Goal: Task Accomplishment & Management: Manage account settings

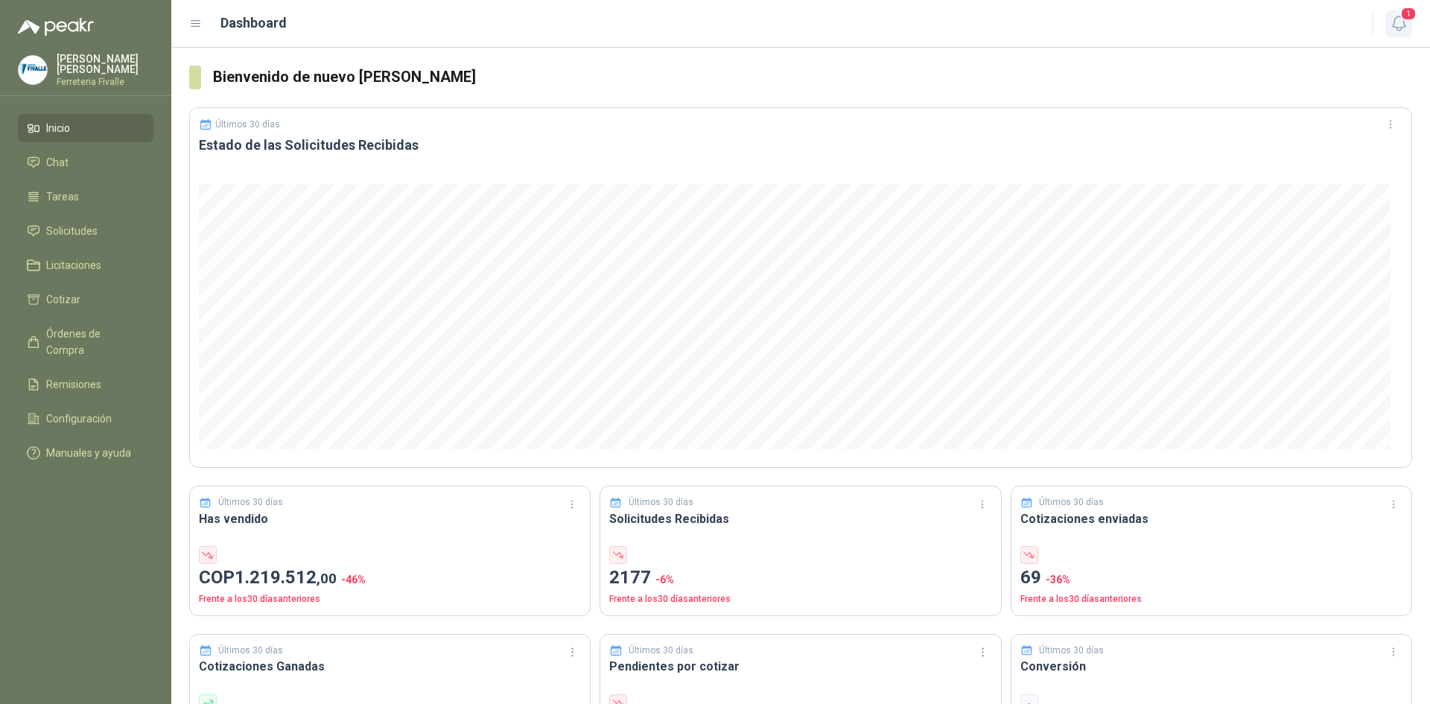
click at [1401, 16] on span "1" at bounding box center [1409, 14] width 16 height 14
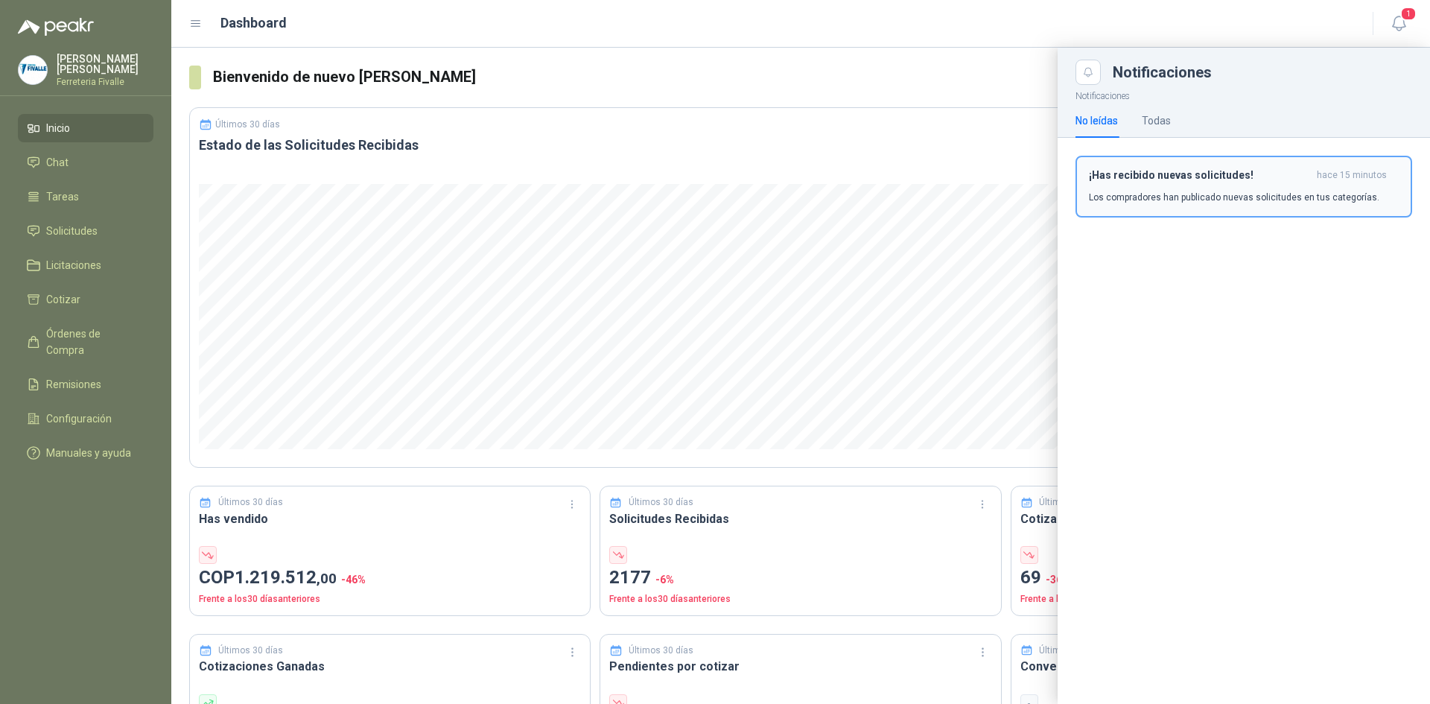
click at [1236, 171] on h3 "¡Has recibido nuevas solicitudes!" at bounding box center [1200, 175] width 222 height 13
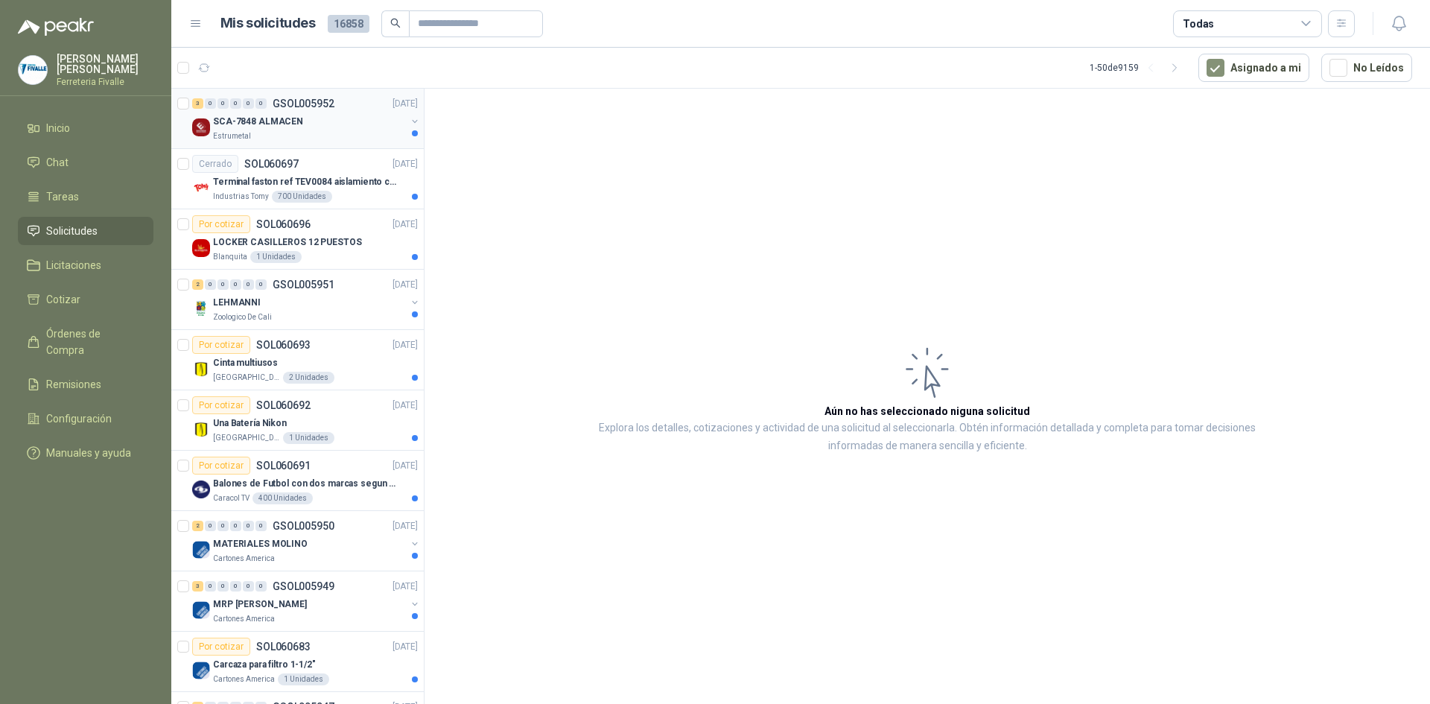
click at [301, 124] on div "SCA-7848 ALMACEN" at bounding box center [309, 122] width 193 height 18
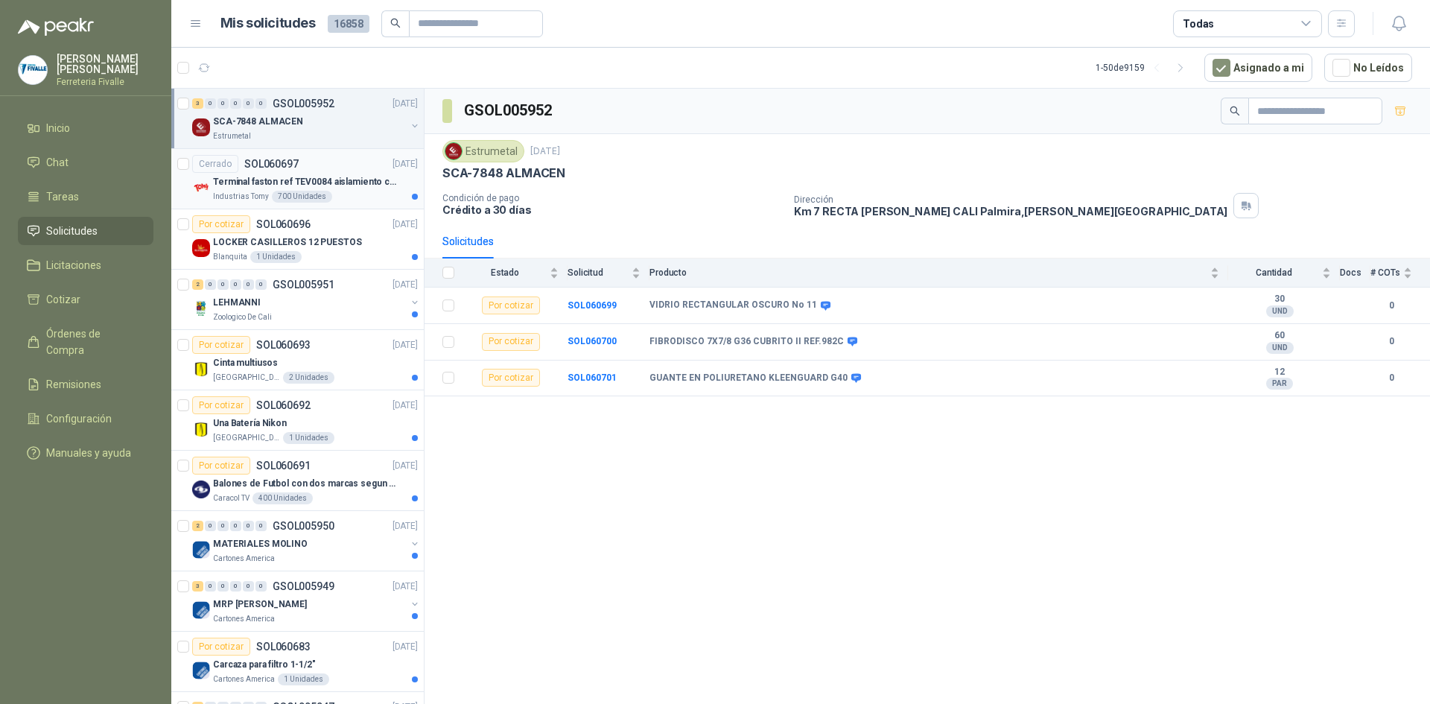
click at [232, 176] on p "Terminal faston ref TEV0084 aislamiento completo" at bounding box center [306, 182] width 186 height 14
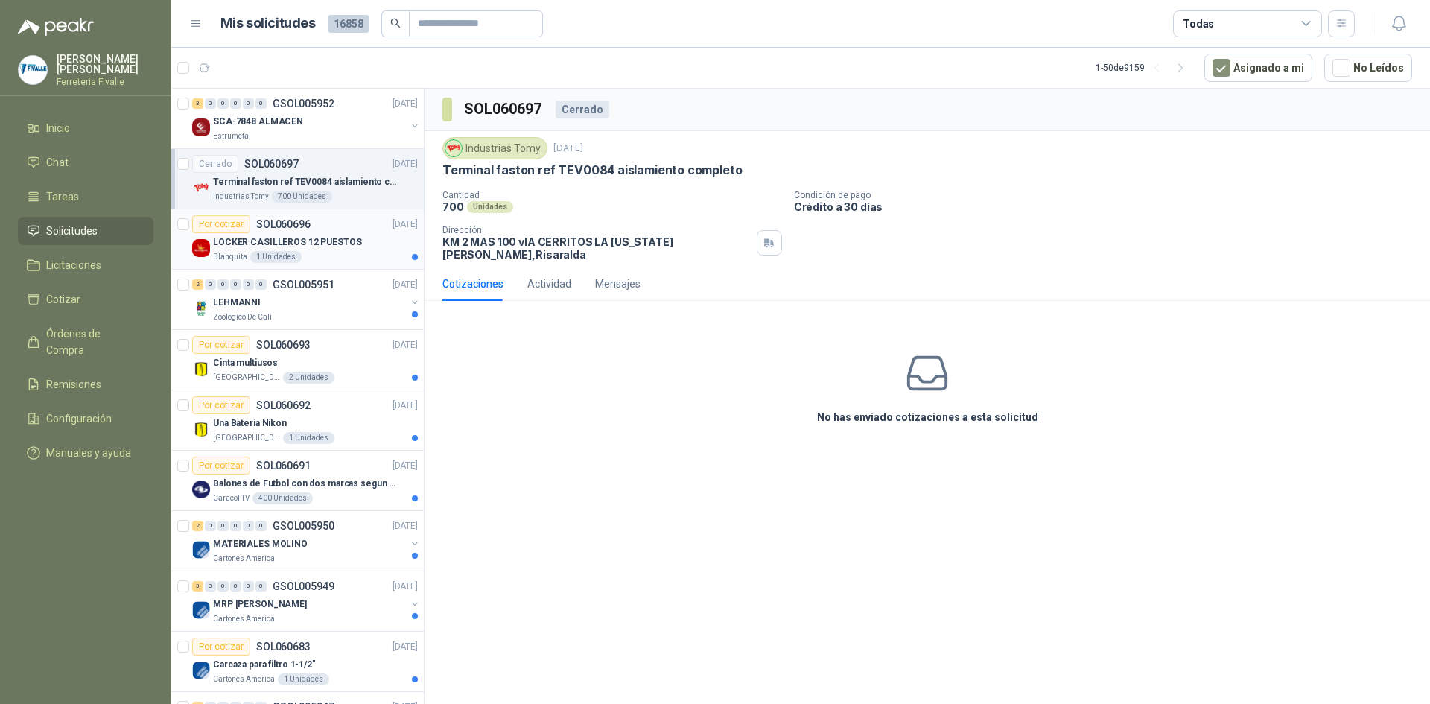
click at [317, 246] on p "LOCKER CASILLEROS 12 PUESTOS" at bounding box center [287, 242] width 149 height 14
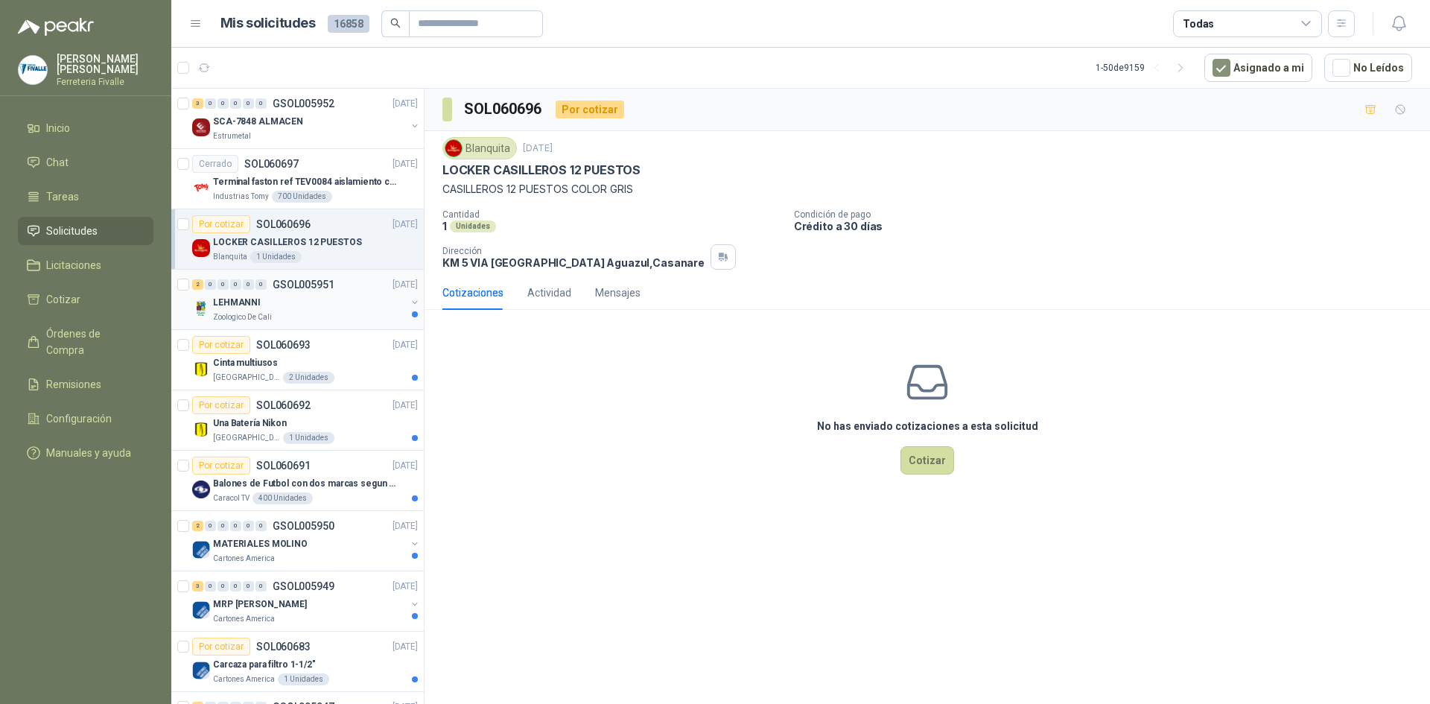
click at [374, 320] on div "Zoologico De Cali" at bounding box center [309, 317] width 193 height 12
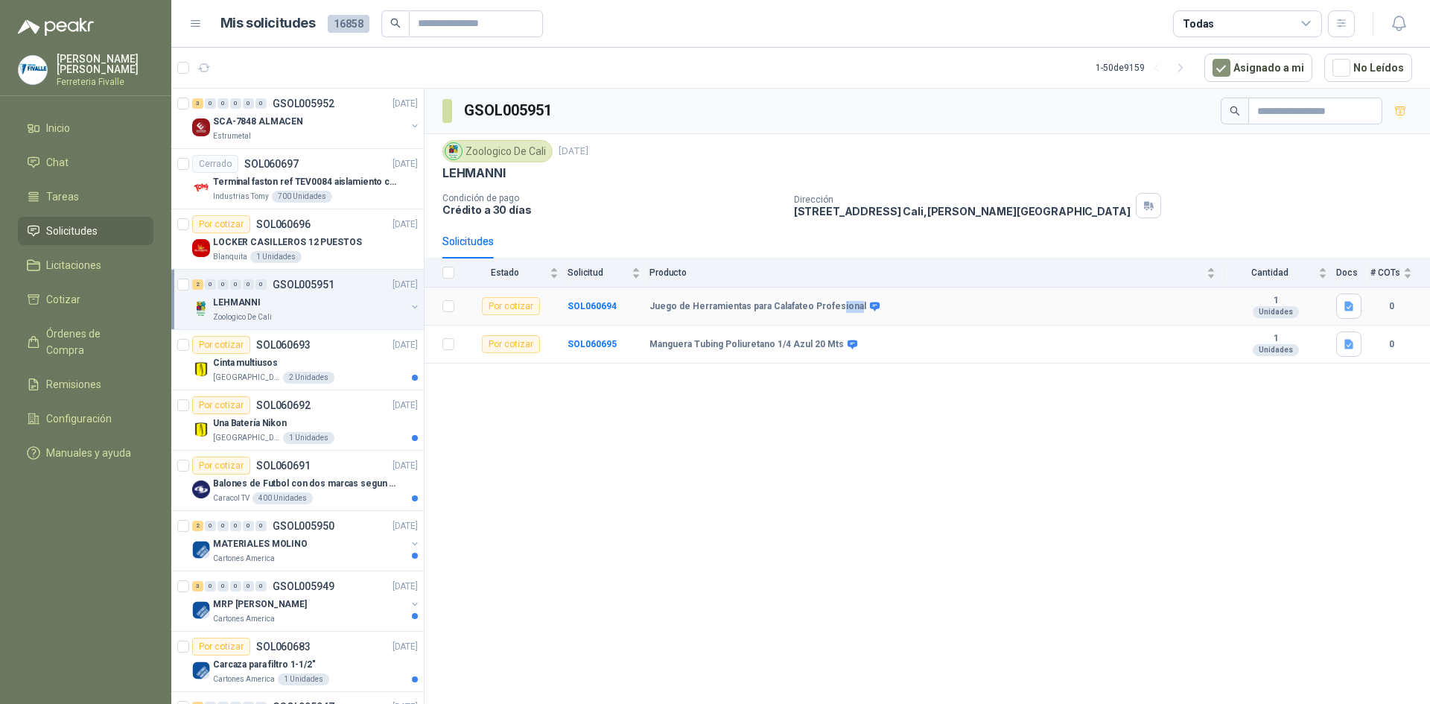
drag, startPoint x: 834, startPoint y: 292, endPoint x: 853, endPoint y: 303, distance: 21.7
click at [852, 303] on td "Juego de Herramientas para Calafateo Profesional" at bounding box center [937, 307] width 575 height 38
click at [1346, 308] on icon "button" at bounding box center [1349, 307] width 9 height 10
click at [1252, 273] on button "Juego de Herramientas para Calafateo Profesional.png" at bounding box center [1222, 274] width 259 height 16
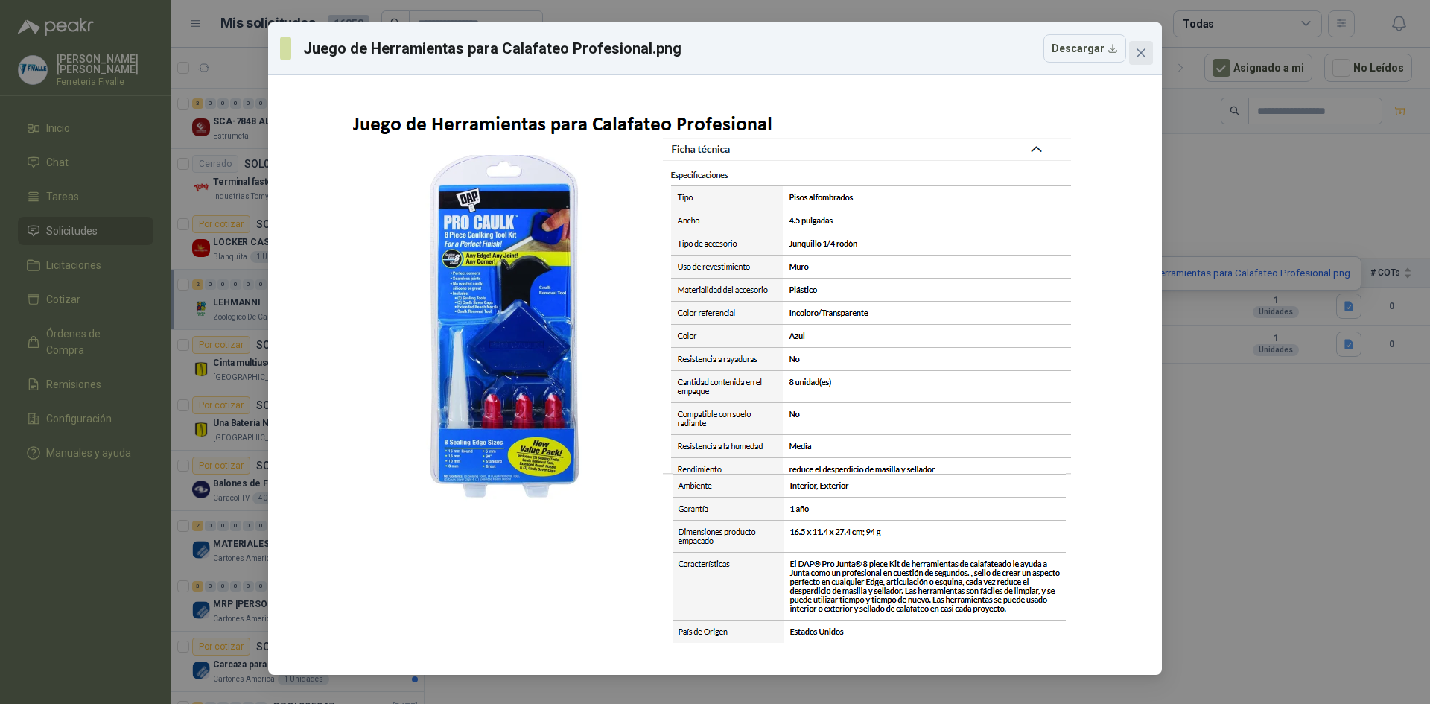
click at [1147, 53] on icon "close" at bounding box center [1141, 53] width 12 height 12
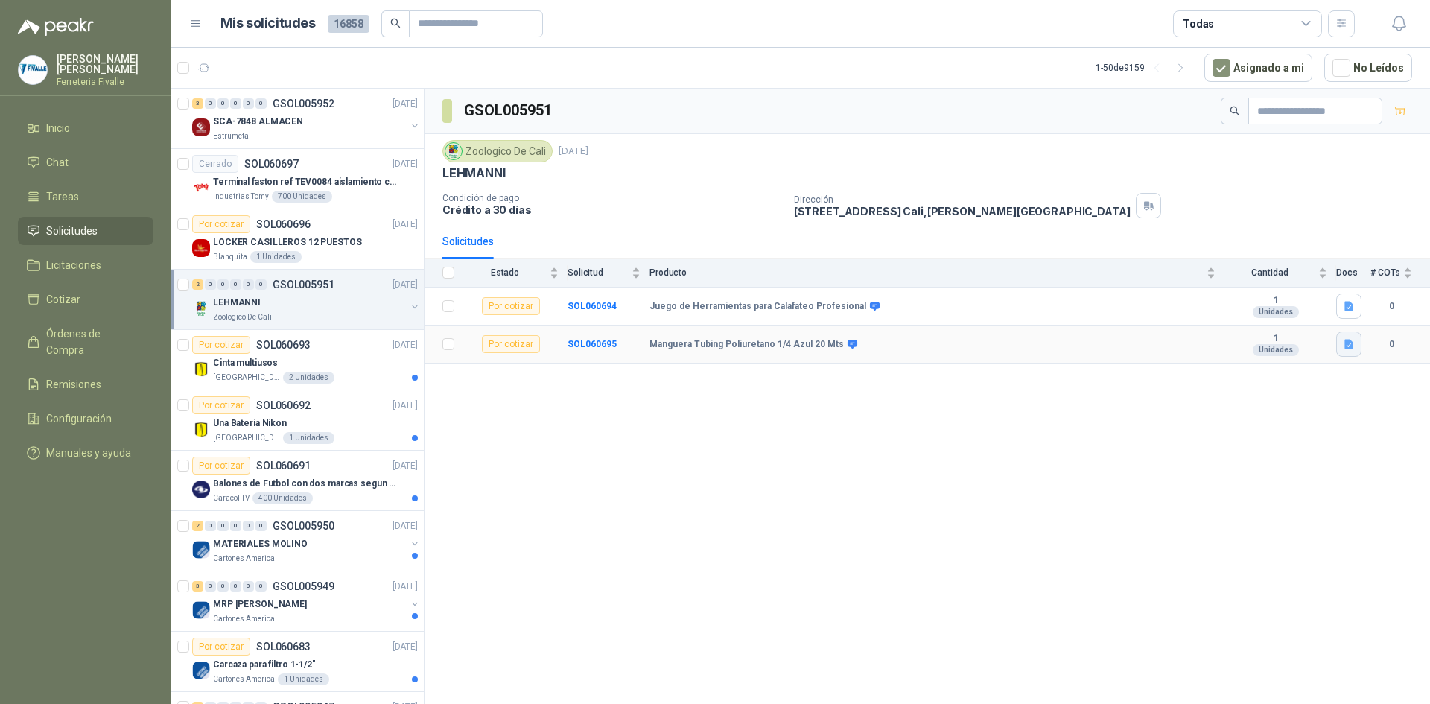
click at [1354, 346] on icon "button" at bounding box center [1349, 344] width 13 height 13
click at [1211, 309] on button "Manguera Tubing Poliuretano 1-4 Azul 20 Mts.png" at bounding box center [1234, 312] width 235 height 16
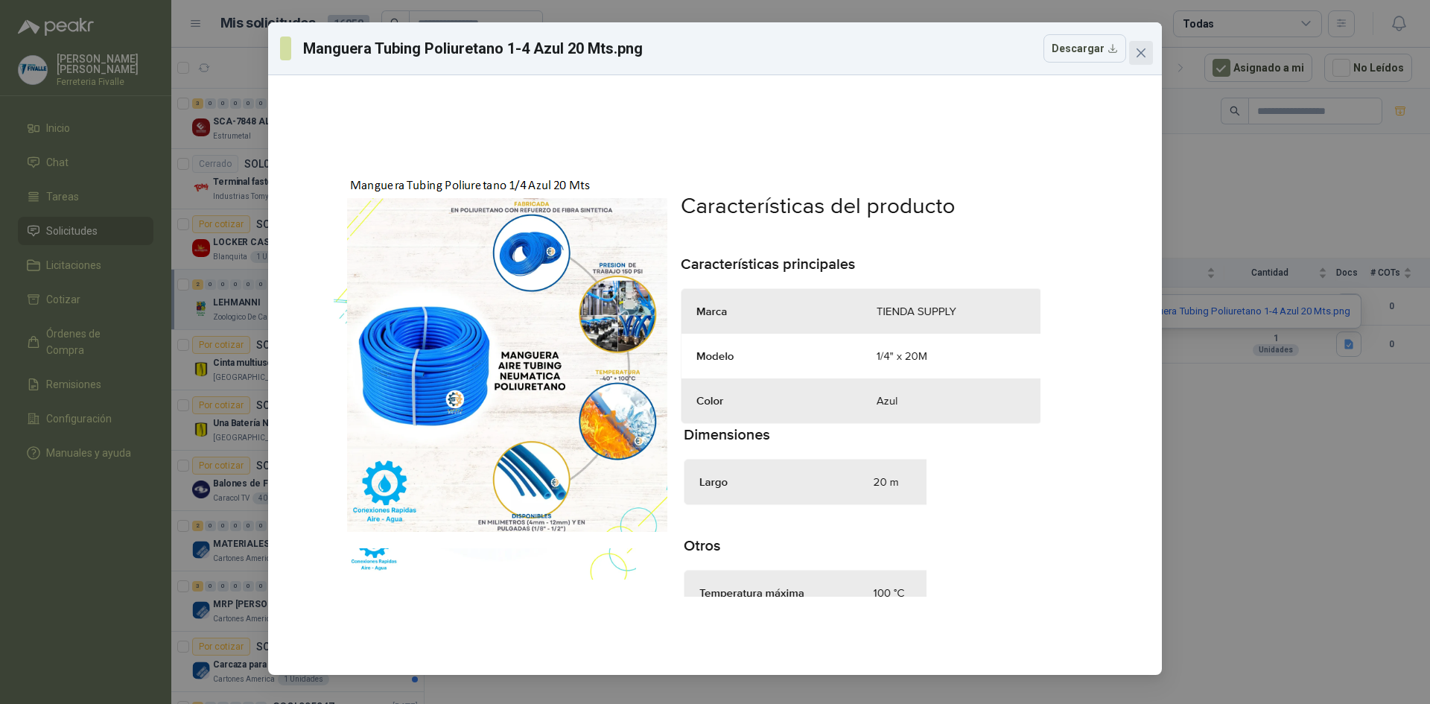
click at [1147, 50] on span "Close" at bounding box center [1141, 53] width 24 height 12
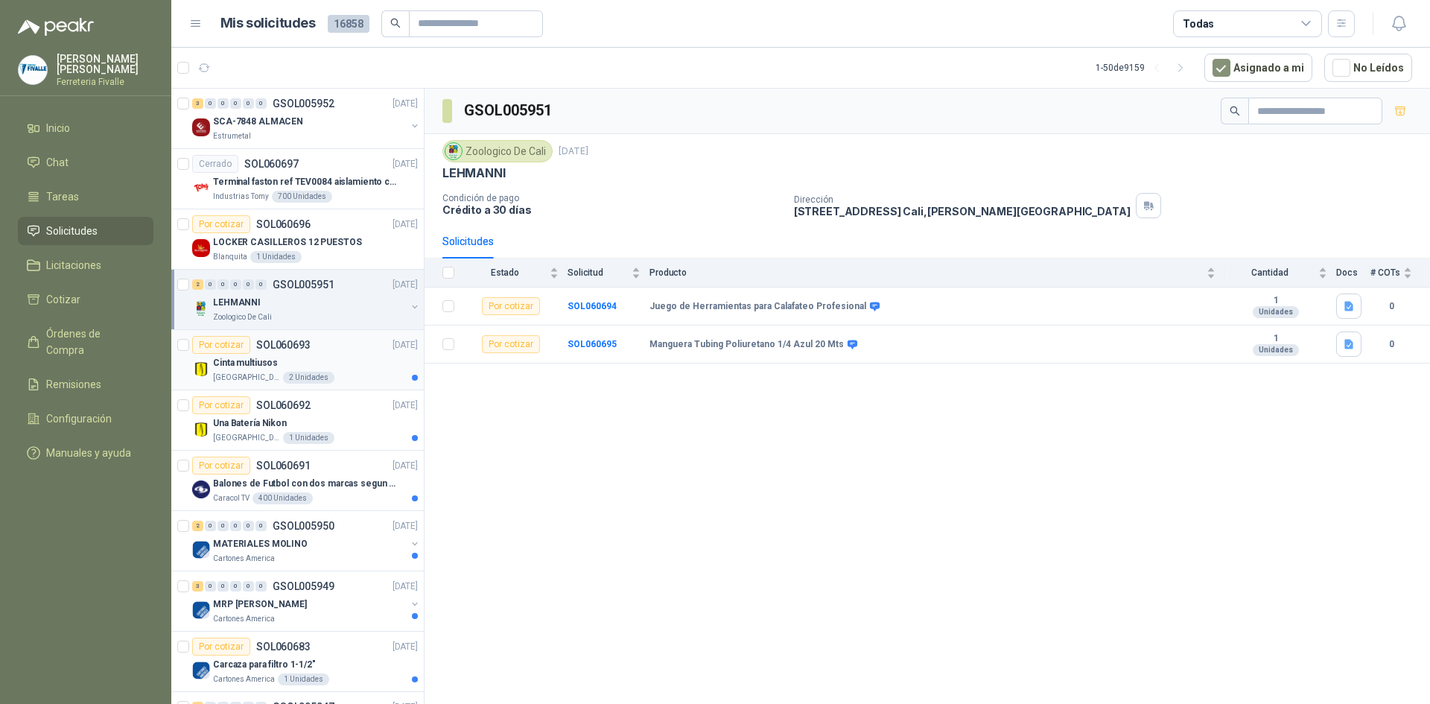
click at [384, 366] on div "Cinta multiusos" at bounding box center [315, 363] width 205 height 18
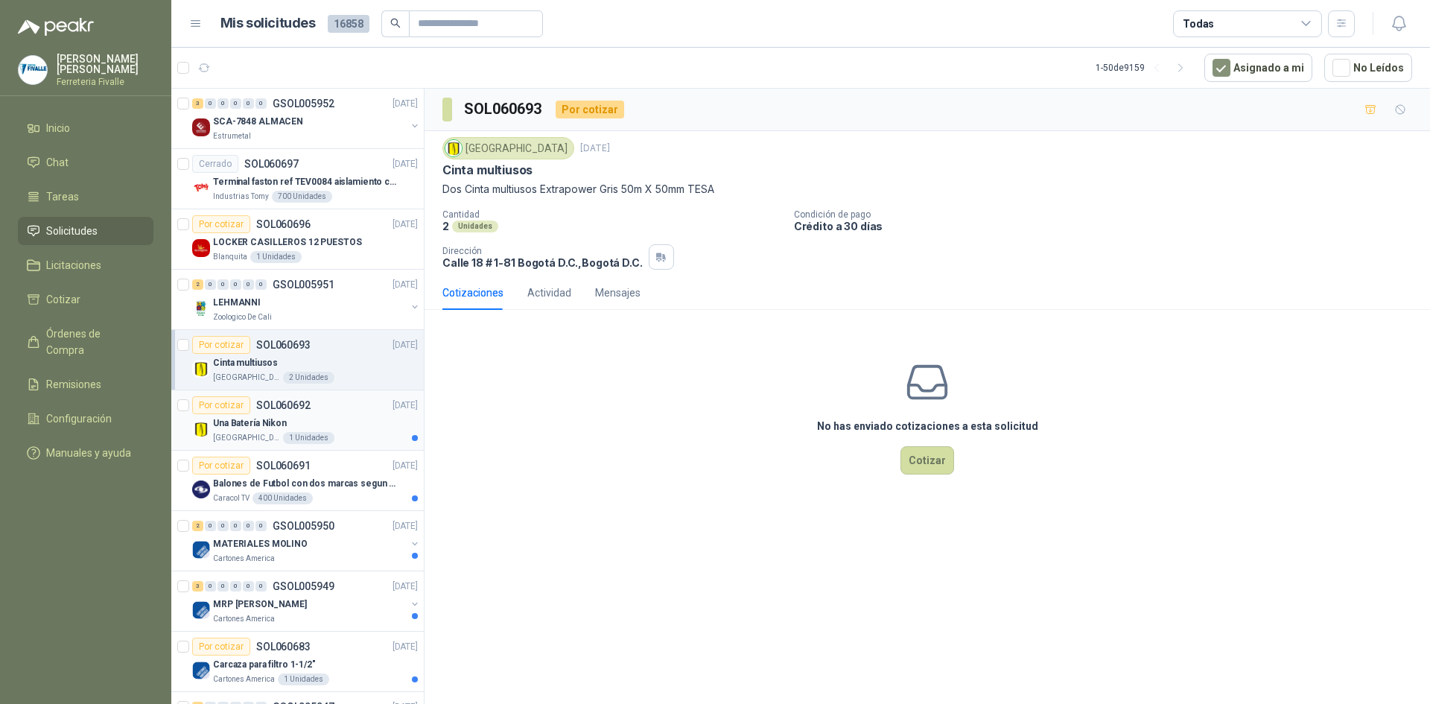
click at [290, 419] on div "Una Batería Nikon" at bounding box center [315, 423] width 205 height 18
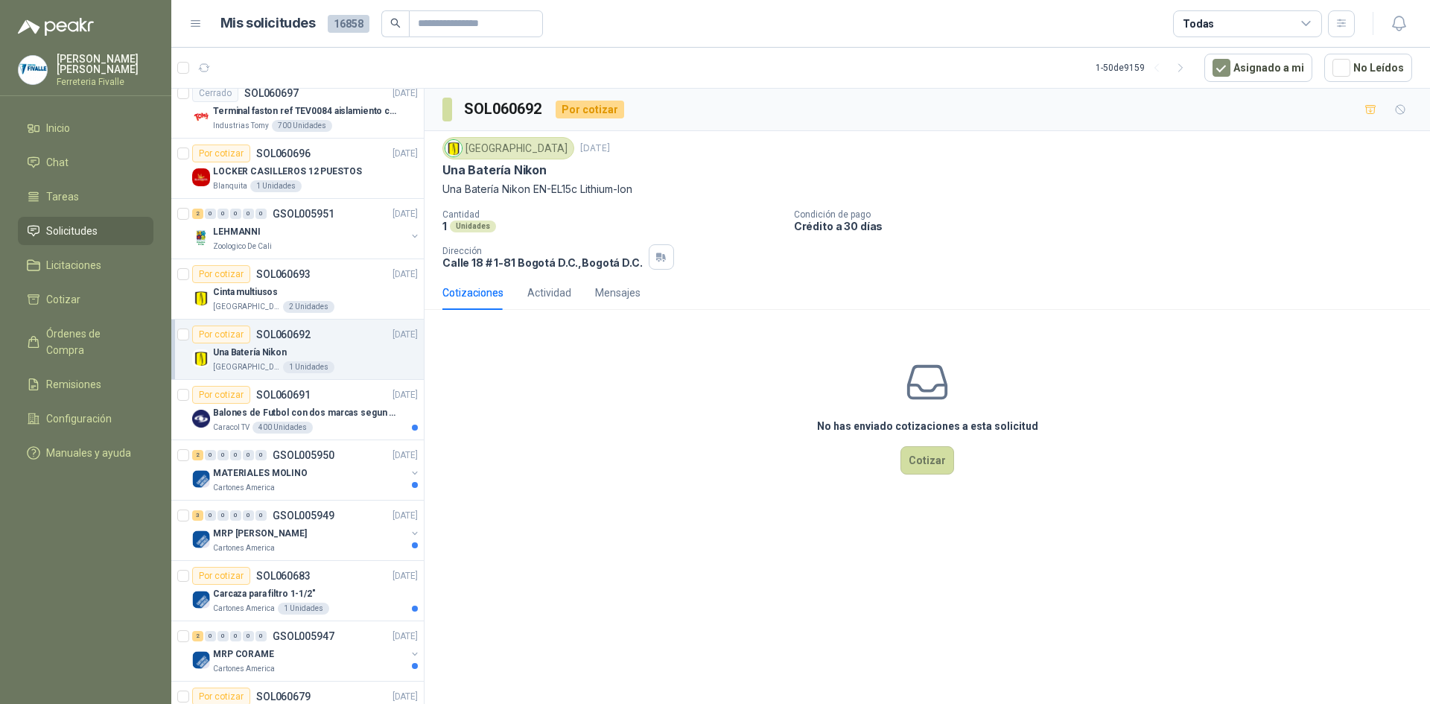
scroll to position [75, 0]
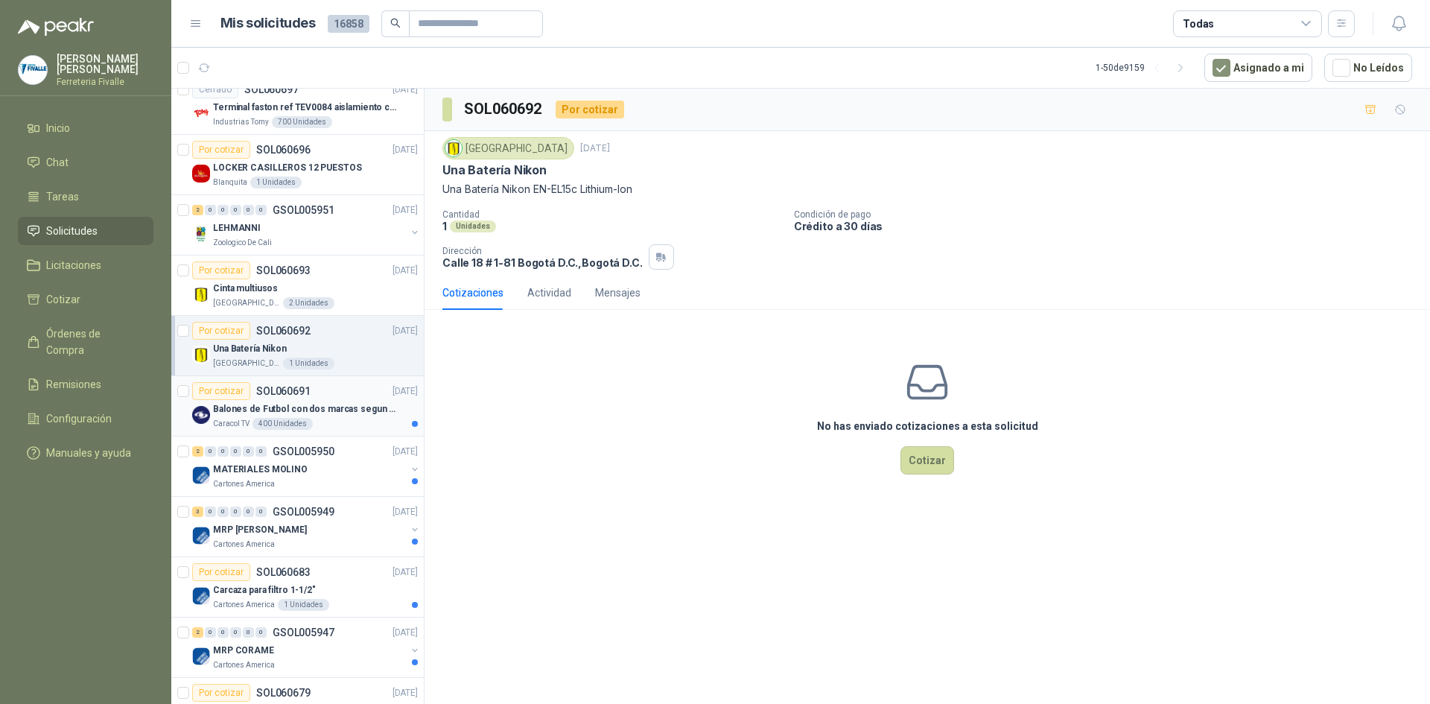
click at [294, 416] on div "Balones de Futbol con dos marcas segun adjunto. Adjuntar cotizacion en su forma…" at bounding box center [315, 409] width 205 height 18
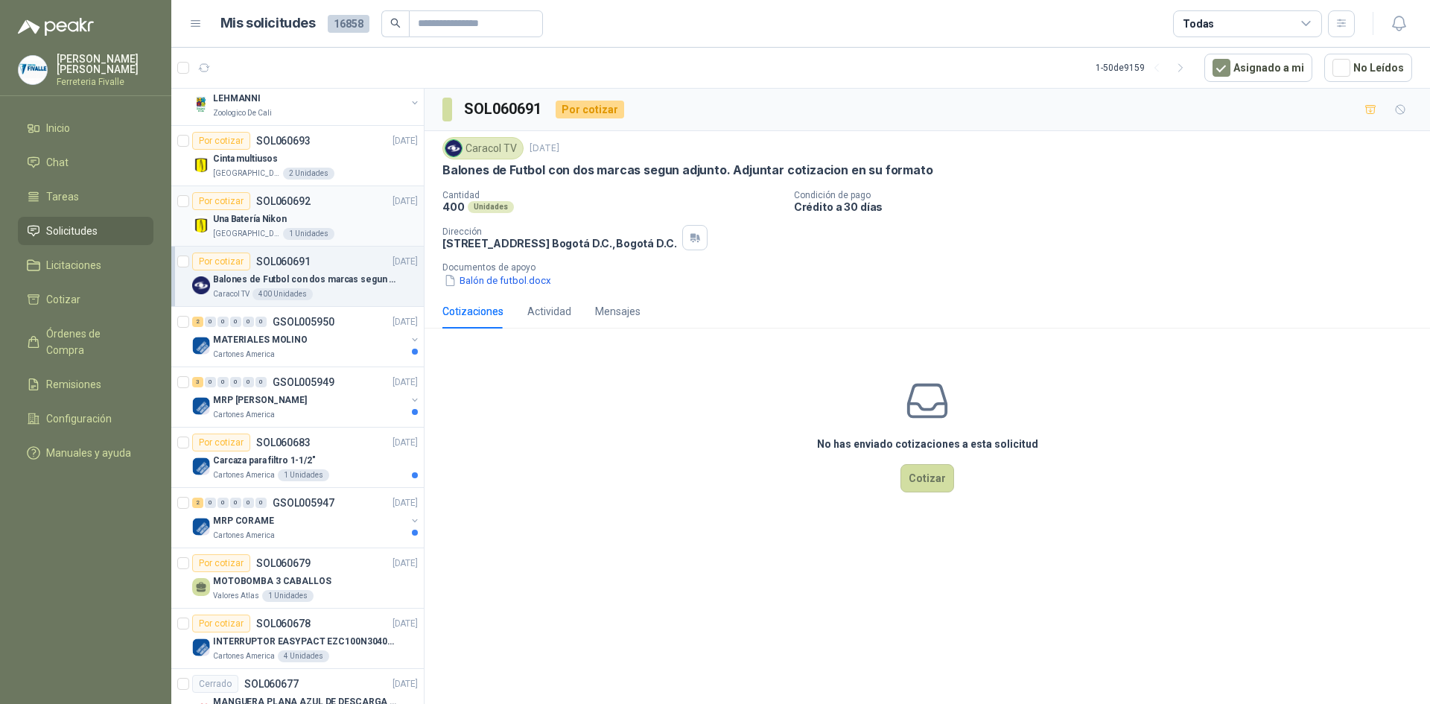
scroll to position [224, 0]
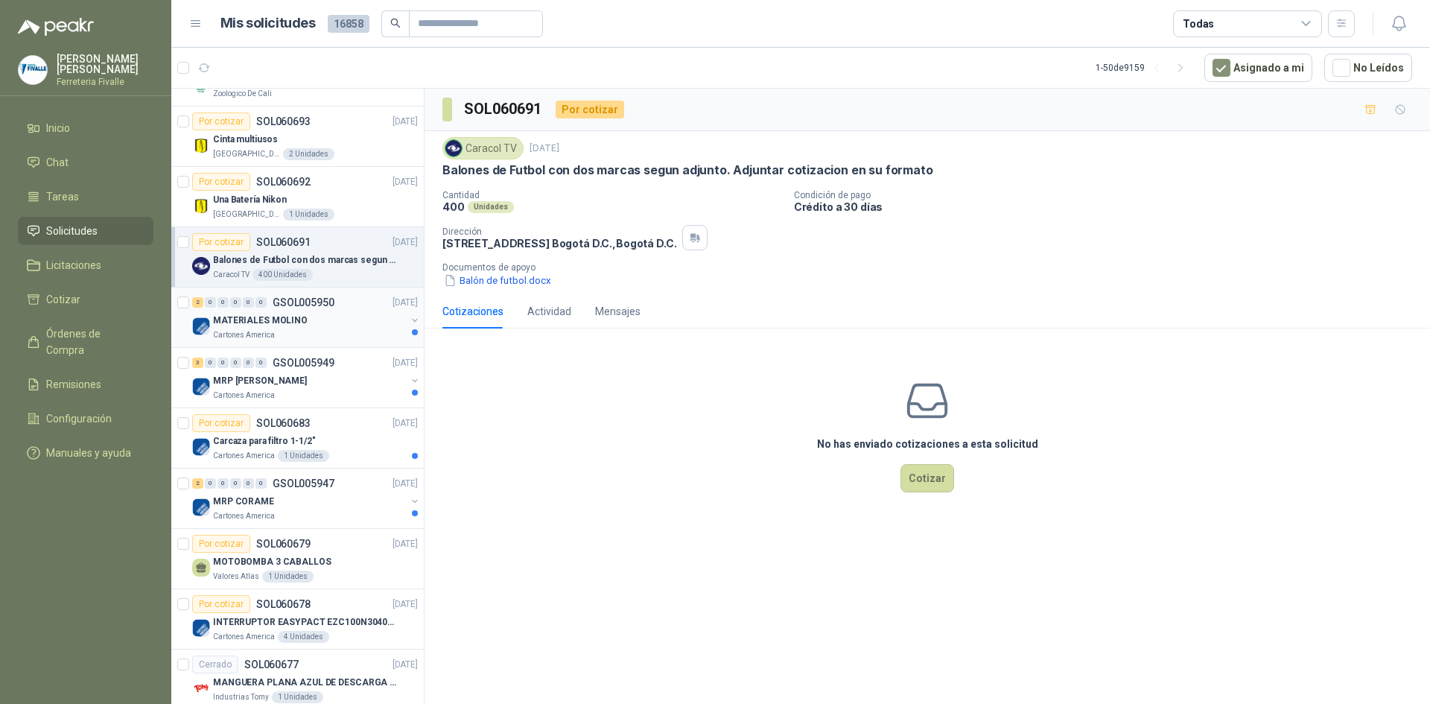
click at [305, 328] on div "MATERIALES MOLINO" at bounding box center [309, 320] width 193 height 18
